Goal: Task Accomplishment & Management: Complete application form

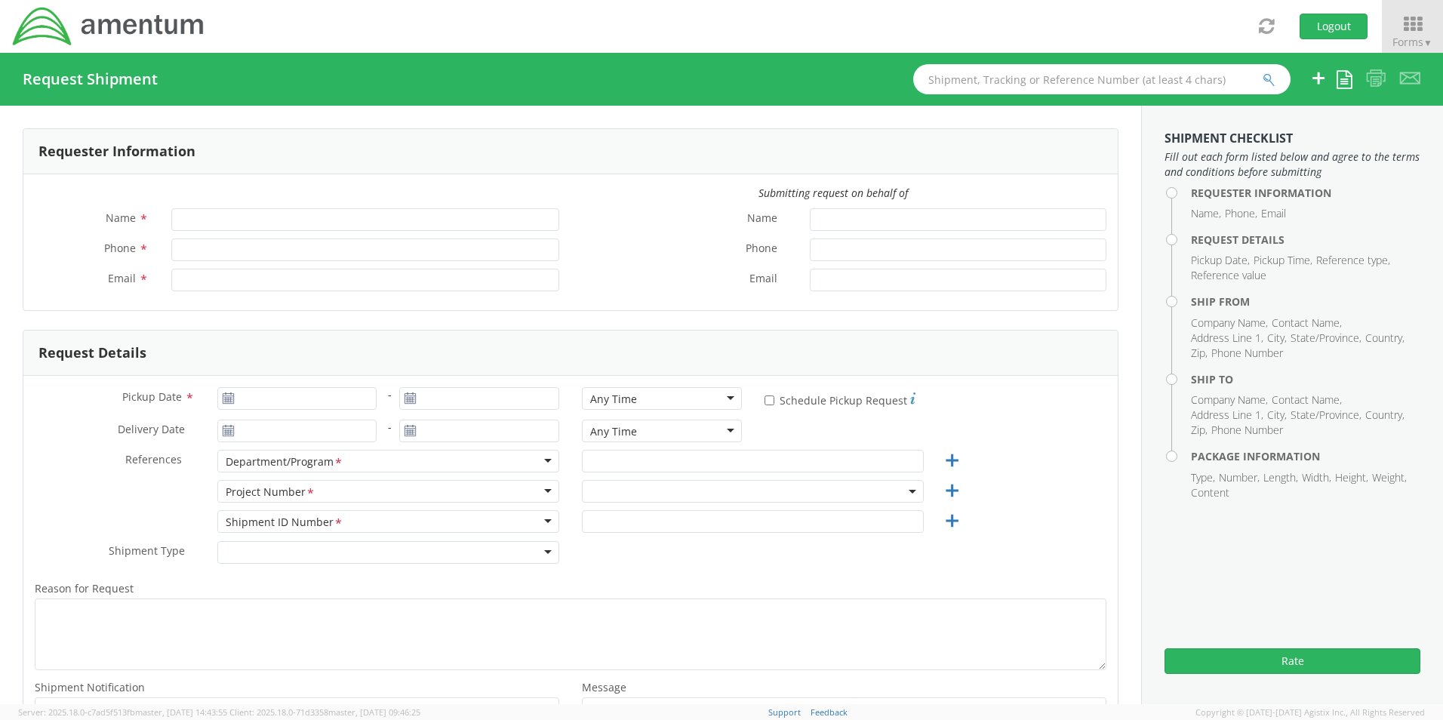
type input "[PERSON_NAME]"
type input "[PHONE_NUMBER]"
type input "[PERSON_NAME][EMAIL_ADDRESS][PERSON_NAME][DOMAIN_NAME]"
click at [1417, 32] on icon at bounding box center [1412, 24] width 70 height 21
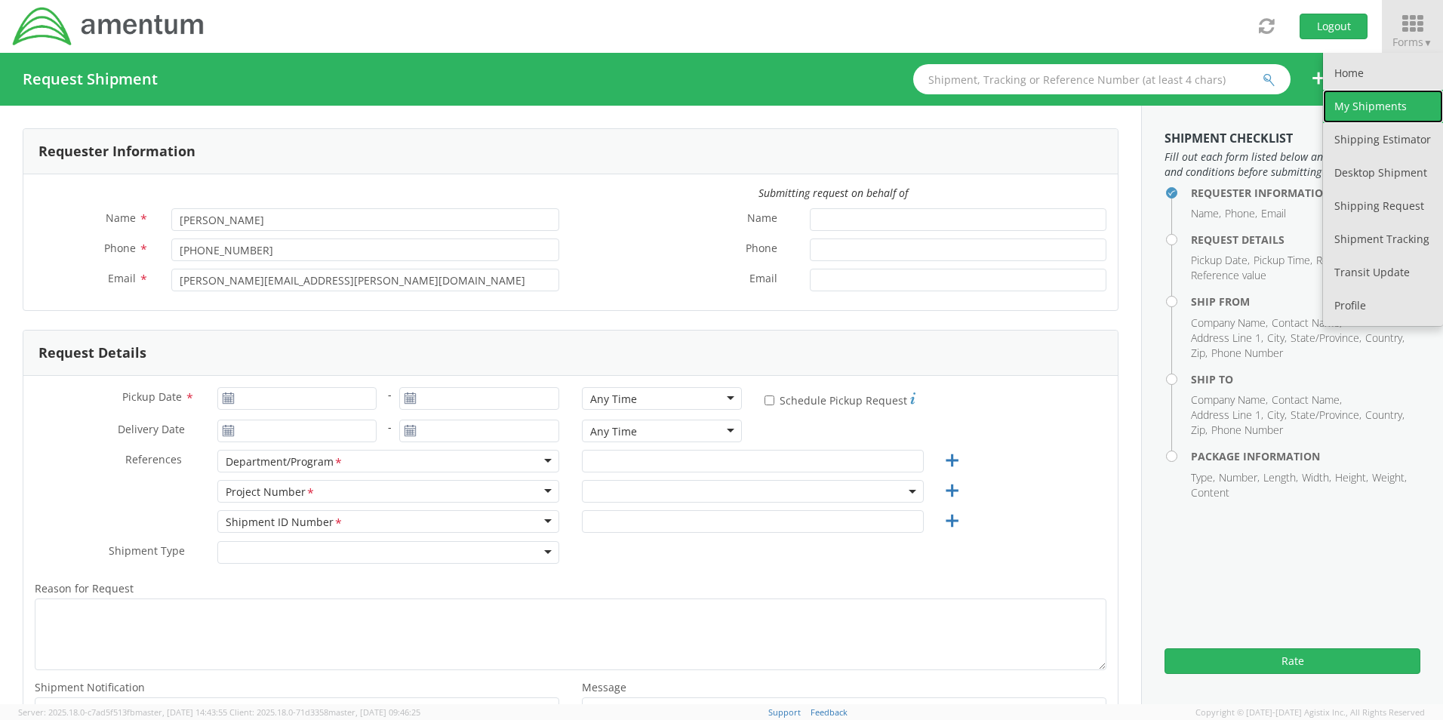
click at [1374, 107] on link "My Shipments" at bounding box center [1383, 106] width 120 height 33
